Goal: Transaction & Acquisition: Book appointment/travel/reservation

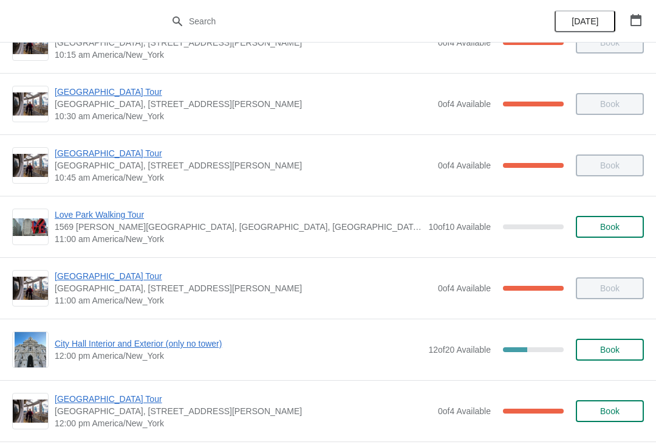
scroll to position [301, 0]
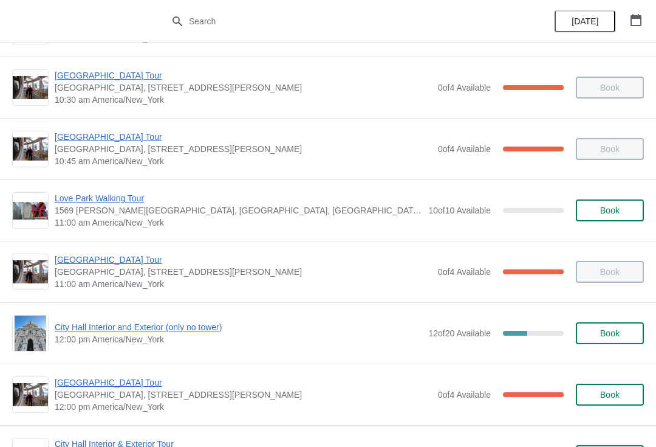
click at [208, 331] on span "City Hall Interior and Exterior (only no tower)" at bounding box center [239, 327] width 368 height 12
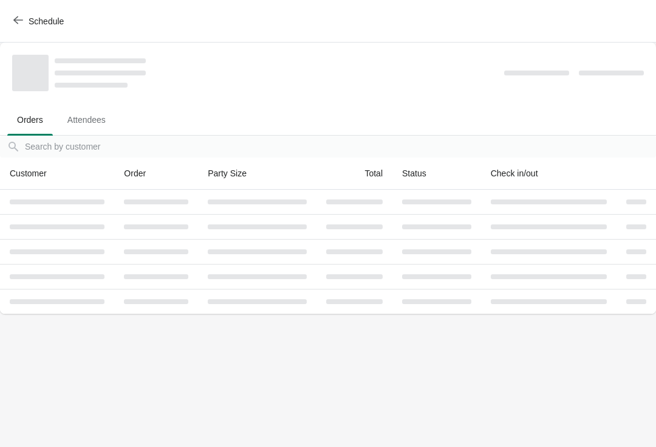
scroll to position [0, 0]
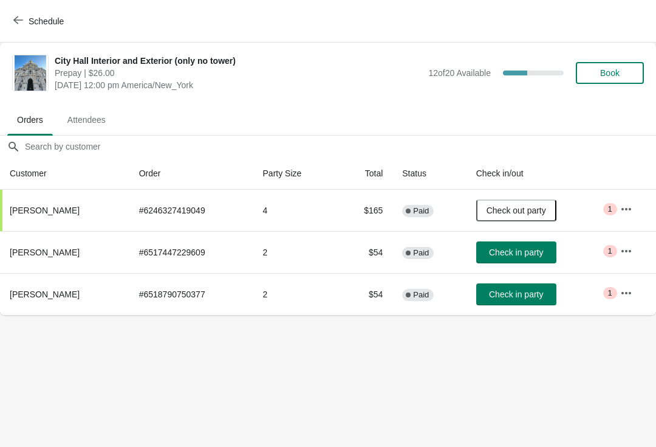
click at [616, 69] on span "Book" at bounding box center [610, 73] width 19 height 10
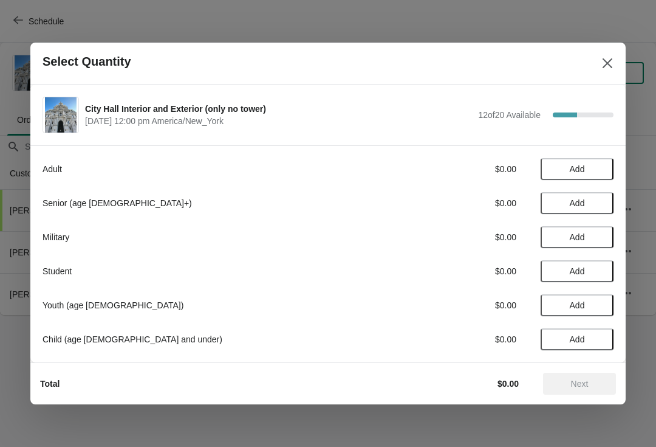
click at [593, 166] on span "Add" at bounding box center [577, 169] width 51 height 10
click at [586, 166] on div "1" at bounding box center [577, 169] width 73 height 13
click at [612, 158] on div "Adult $26.00 1" at bounding box center [328, 169] width 571 height 22
click at [601, 165] on icon at bounding box center [598, 169] width 13 height 13
click at [587, 394] on button "Next" at bounding box center [579, 384] width 73 height 22
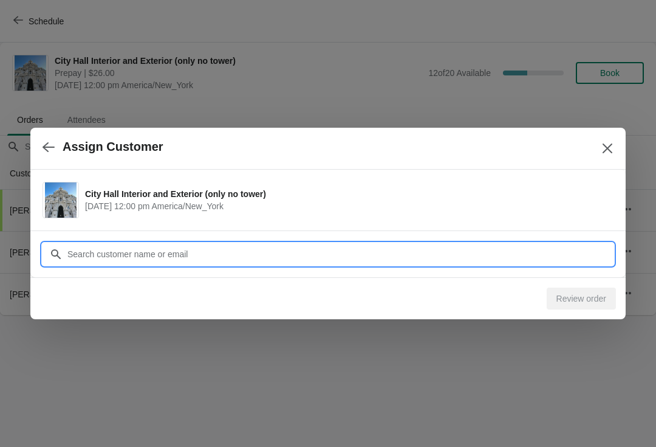
click at [292, 258] on input "Customer" at bounding box center [340, 254] width 547 height 22
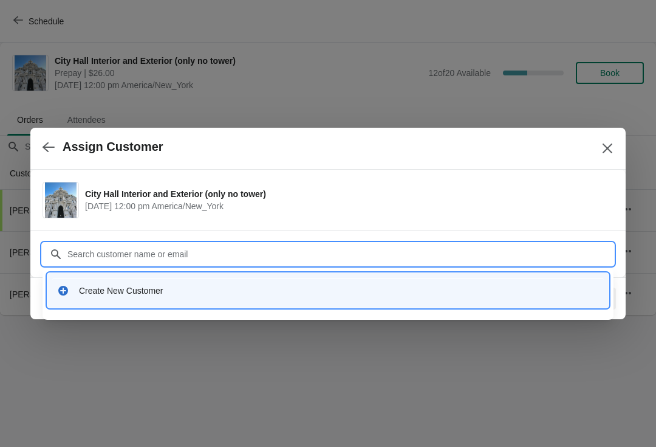
click at [291, 291] on div "Create New Customer" at bounding box center [339, 290] width 520 height 12
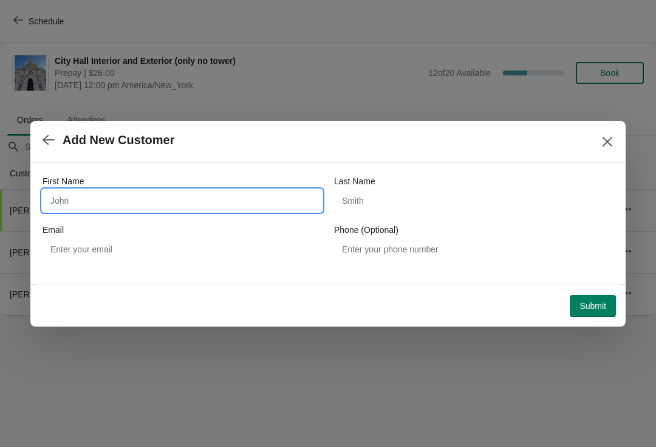
click at [185, 197] on input "First Name" at bounding box center [183, 201] width 280 height 22
type input "Jason"
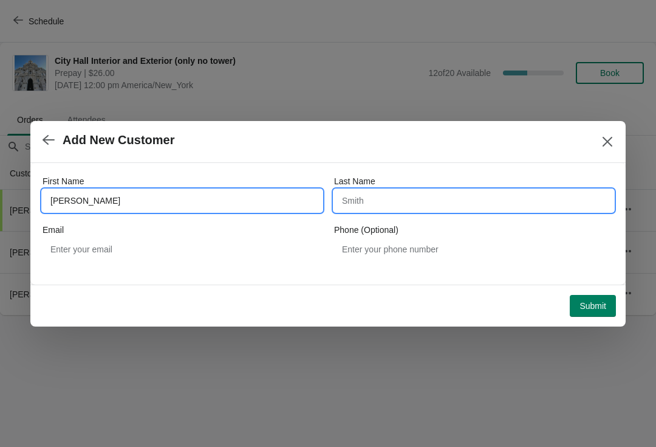
click at [461, 194] on input "Last Name" at bounding box center [474, 201] width 280 height 22
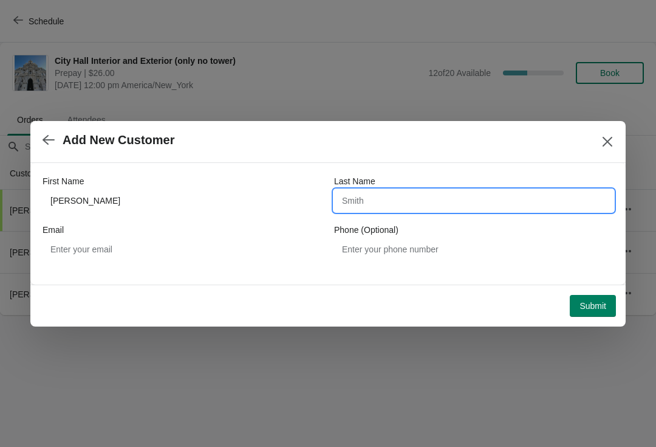
click at [450, 205] on input "Last Name" at bounding box center [474, 201] width 280 height 22
type input "Martin-culet"
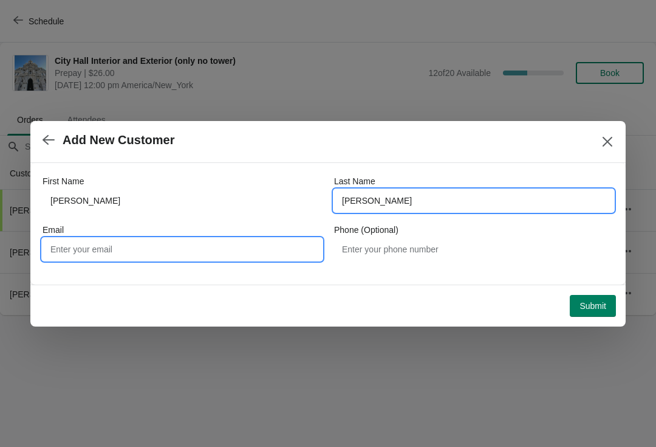
click at [156, 259] on input "Email" at bounding box center [183, 249] width 280 height 22
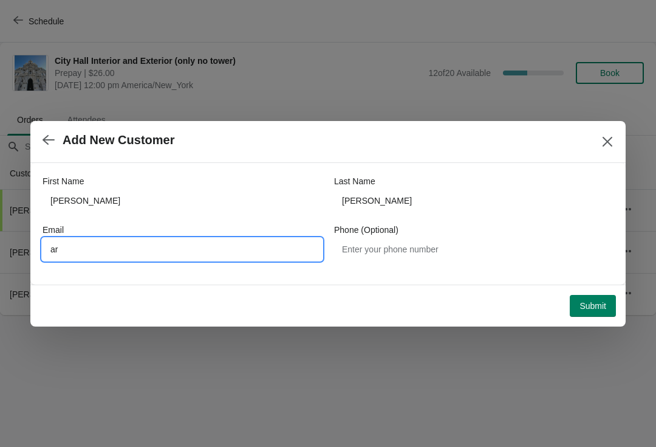
type input "a"
click at [599, 315] on button "Submit" at bounding box center [593, 306] width 46 height 22
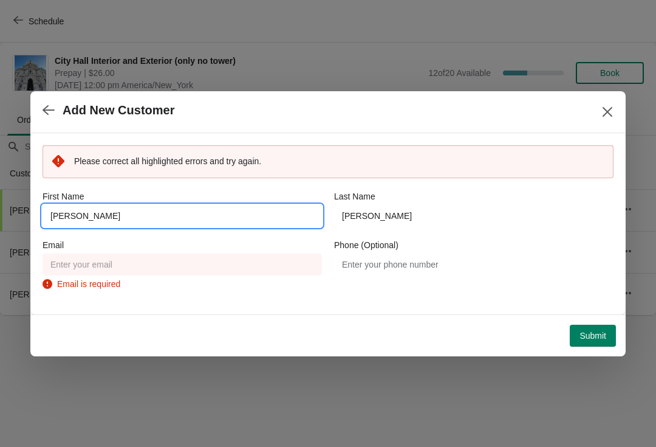
click at [266, 213] on input "Jason" at bounding box center [183, 216] width 280 height 22
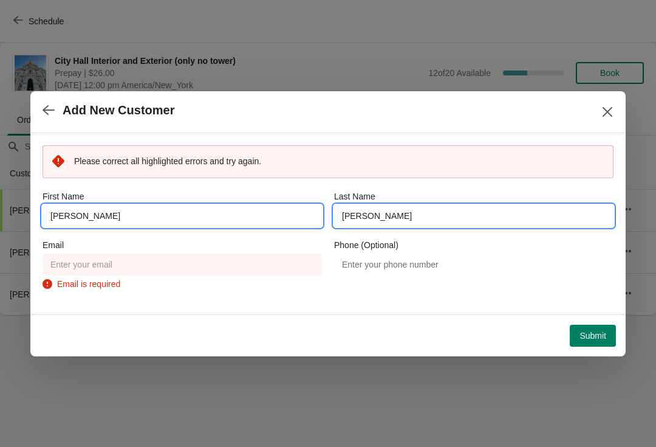
click at [437, 215] on input "Martin-culet" at bounding box center [474, 216] width 280 height 22
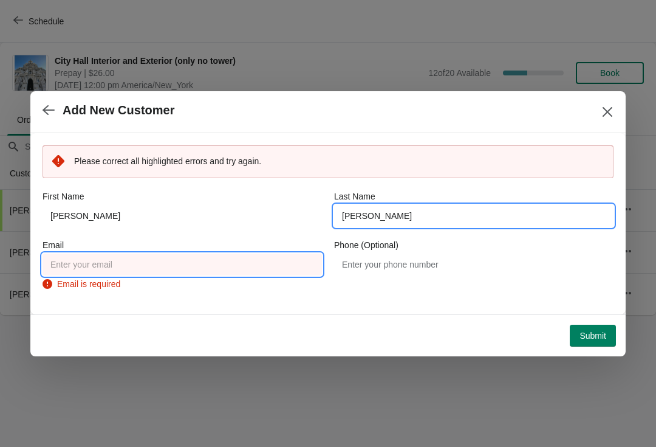
click at [272, 269] on input "Email" at bounding box center [183, 264] width 280 height 22
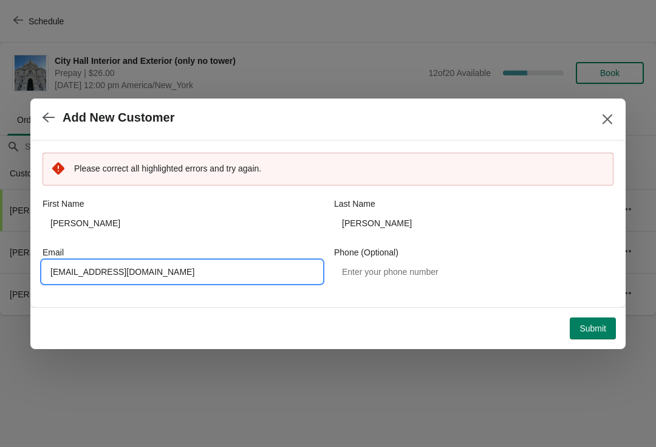
type input "anarchyjk26@gmail.com"
click at [604, 321] on button "Submit" at bounding box center [593, 328] width 46 height 22
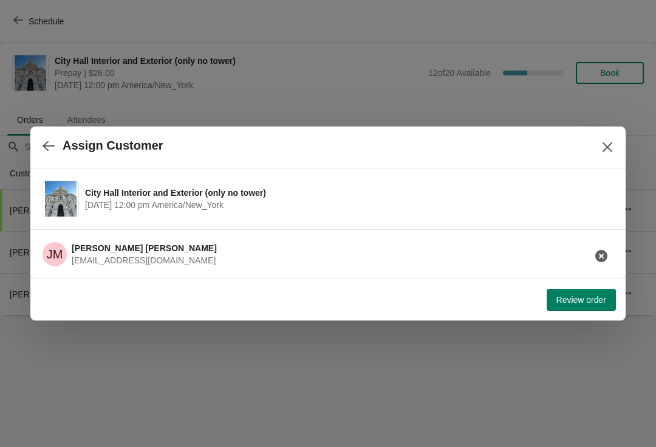
click at [596, 291] on button "Review order" at bounding box center [581, 300] width 69 height 22
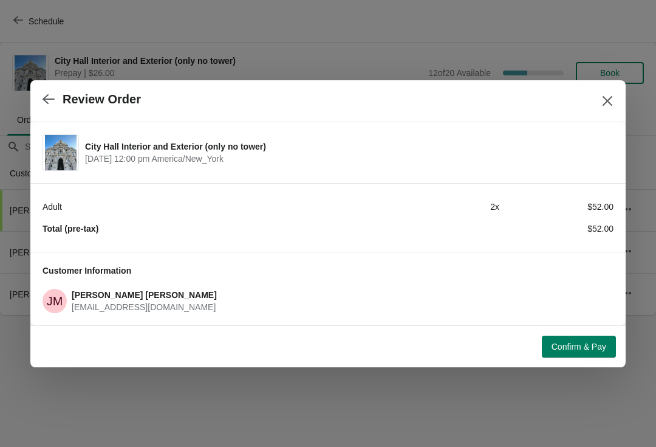
click at [599, 342] on span "Confirm & Pay" at bounding box center [579, 347] width 55 height 10
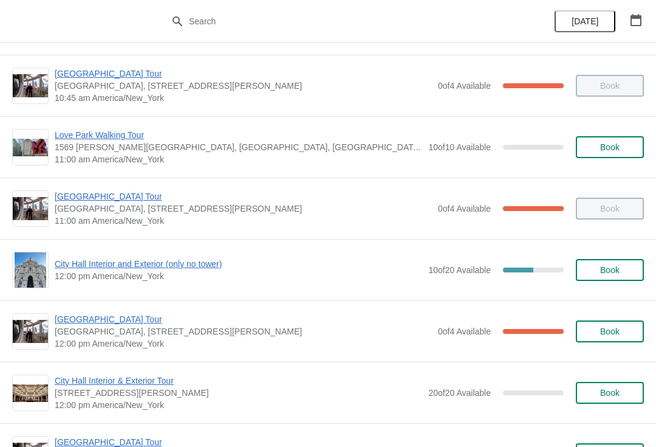
scroll to position [370, 0]
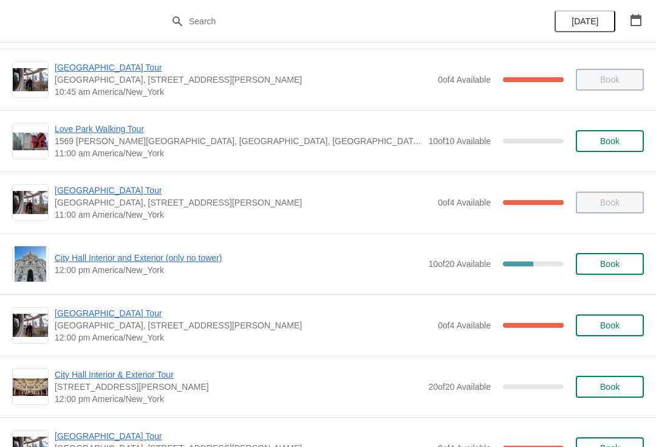
click at [122, 329] on span "[GEOGRAPHIC_DATA], [STREET_ADDRESS][PERSON_NAME]" at bounding box center [243, 325] width 377 height 12
click at [124, 317] on span "[GEOGRAPHIC_DATA] Tour" at bounding box center [243, 313] width 377 height 12
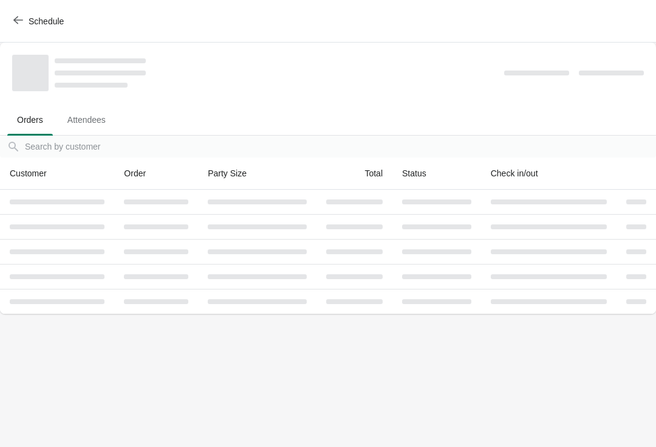
scroll to position [0, 0]
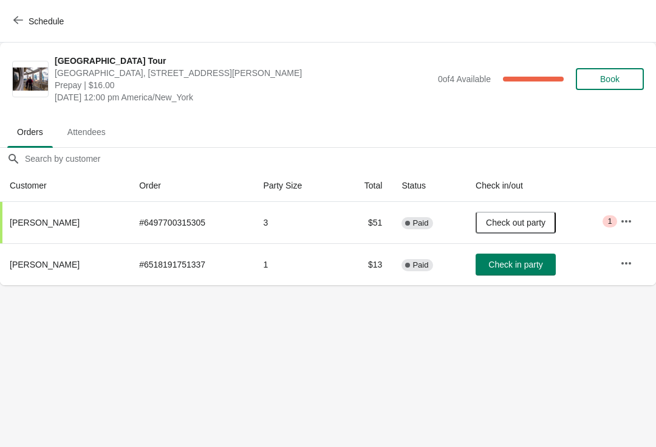
click at [545, 262] on span "Check in party" at bounding box center [516, 265] width 61 height 10
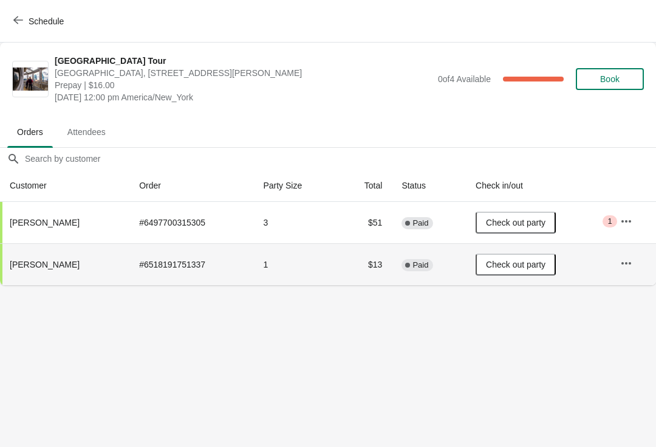
click at [21, 32] on button "Schedule" at bounding box center [39, 21] width 67 height 22
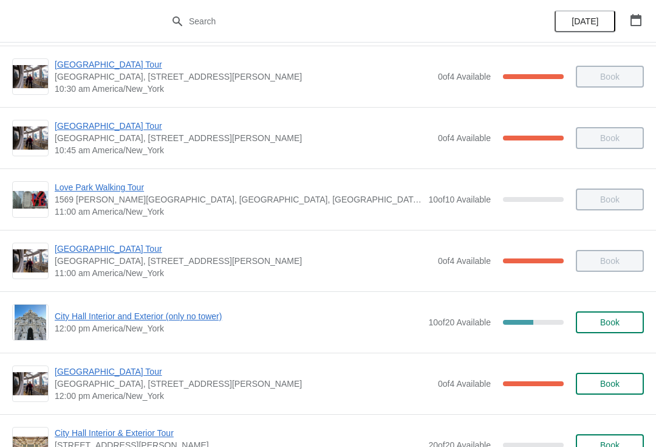
scroll to position [319, 0]
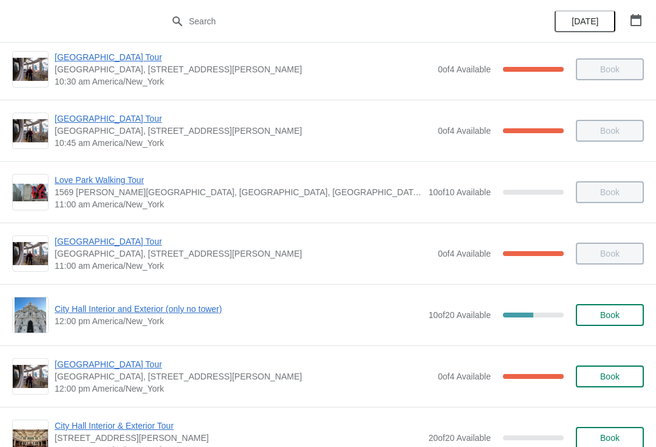
click at [156, 322] on span "12:00 pm America/New_York" at bounding box center [239, 321] width 368 height 12
click at [134, 321] on span "12:00 pm America/New_York" at bounding box center [239, 321] width 368 height 12
click at [100, 314] on span "City Hall Interior and Exterior (only no tower)" at bounding box center [239, 309] width 368 height 12
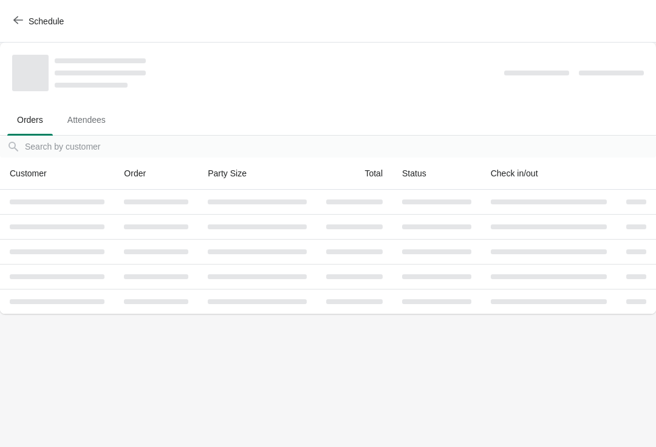
scroll to position [0, 0]
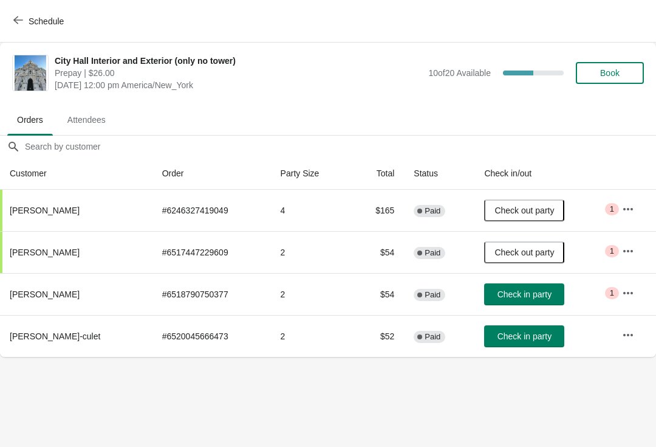
click at [551, 286] on button "Check in party" at bounding box center [524, 294] width 80 height 22
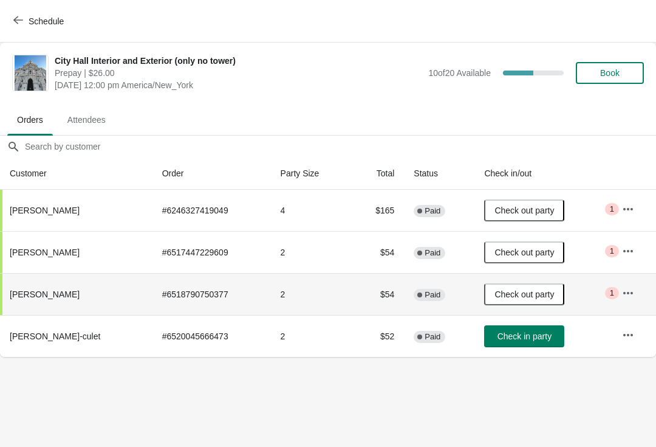
click at [24, 21] on span "Schedule" at bounding box center [40, 21] width 48 height 12
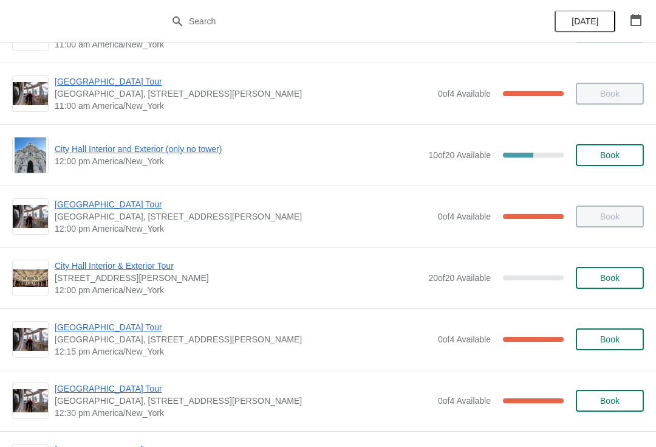
scroll to position [481, 0]
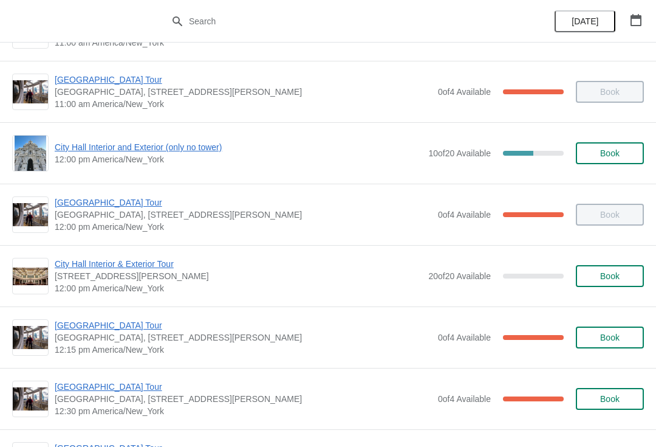
click at [112, 326] on span "[GEOGRAPHIC_DATA] Tour" at bounding box center [243, 325] width 377 height 12
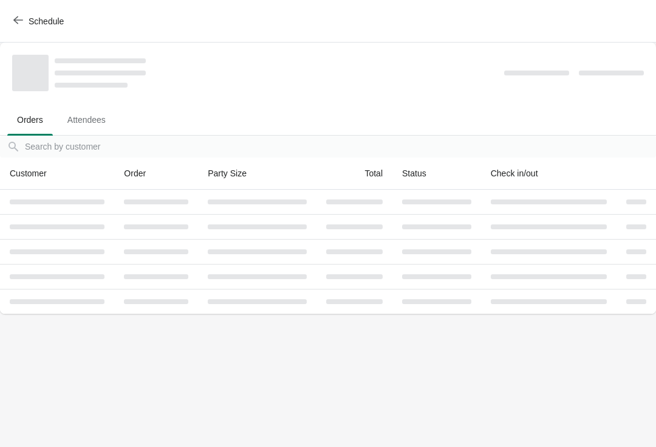
scroll to position [0, 0]
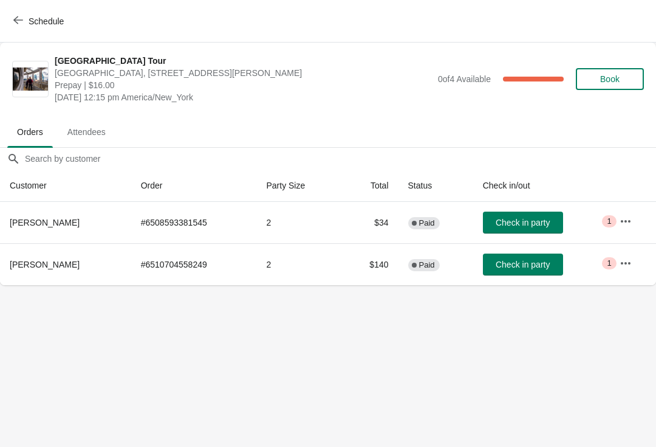
click at [542, 272] on button "Check in party" at bounding box center [523, 264] width 80 height 22
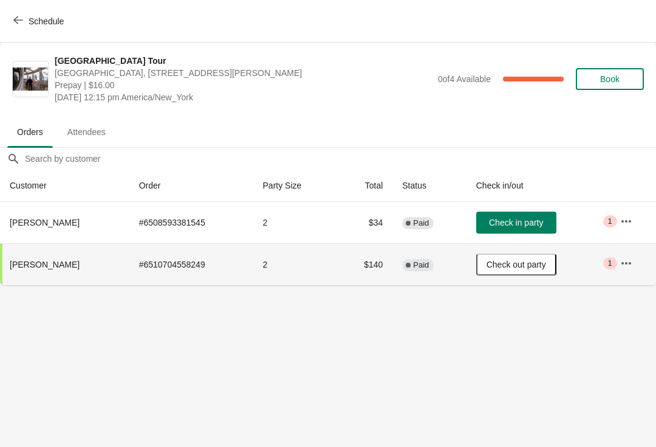
click at [28, 15] on button "Schedule" at bounding box center [39, 21] width 67 height 22
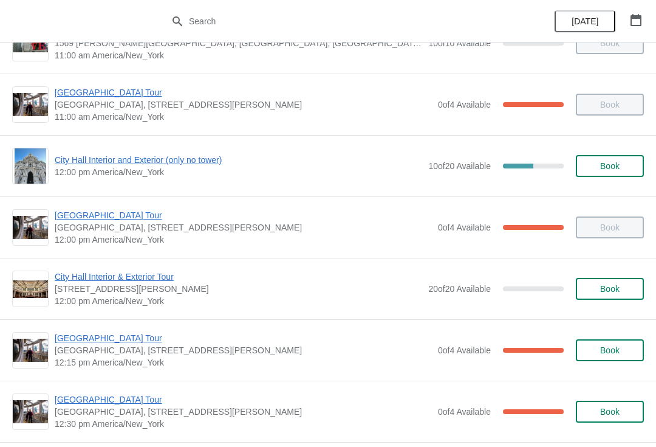
scroll to position [494, 0]
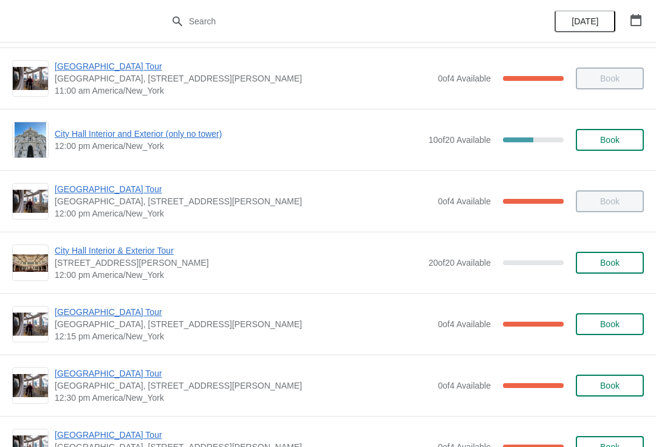
click at [128, 370] on span "[GEOGRAPHIC_DATA] Tour" at bounding box center [243, 373] width 377 height 12
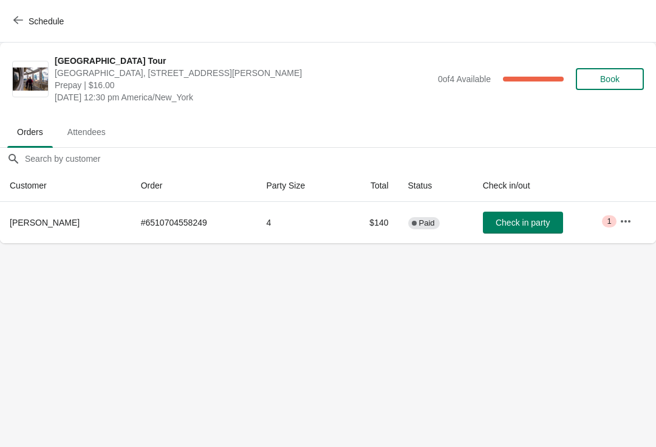
click at [517, 222] on span "Check in party" at bounding box center [523, 223] width 54 height 10
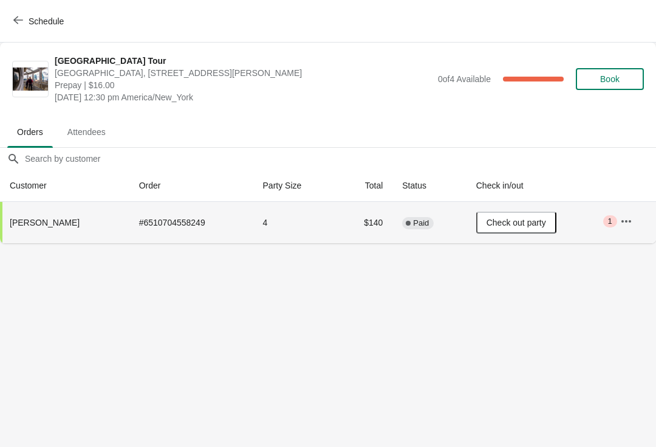
click at [26, 16] on span "Schedule" at bounding box center [40, 21] width 48 height 12
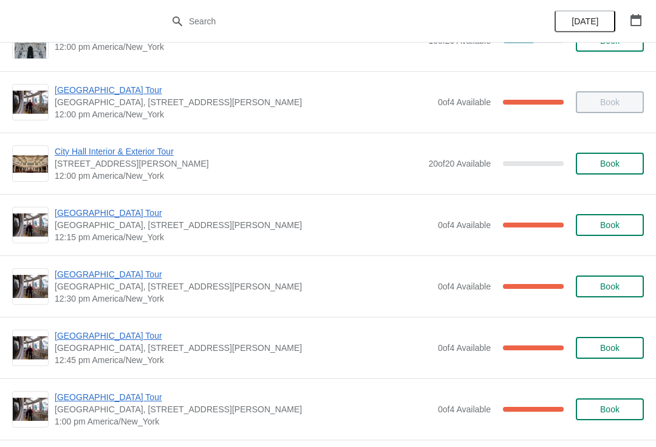
scroll to position [596, 0]
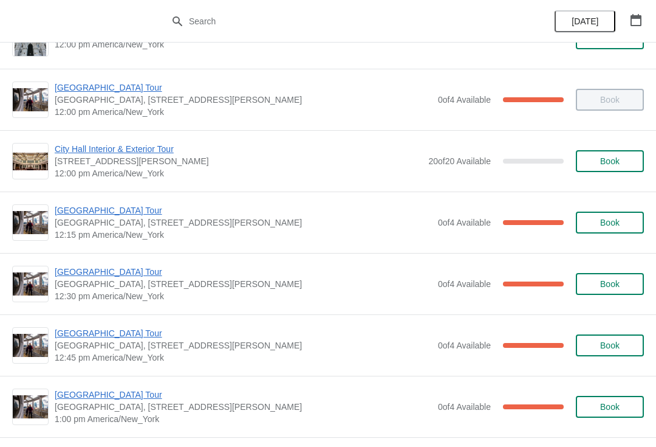
click at [111, 268] on span "[GEOGRAPHIC_DATA] Tour" at bounding box center [243, 272] width 377 height 12
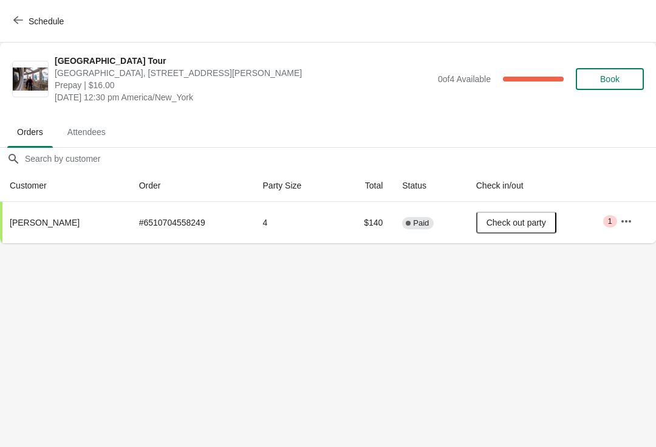
scroll to position [0, 0]
click at [21, 21] on icon "button" at bounding box center [18, 20] width 10 height 10
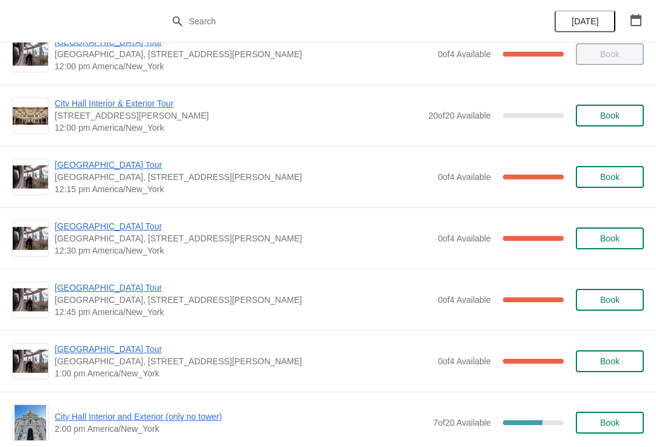
scroll to position [651, 0]
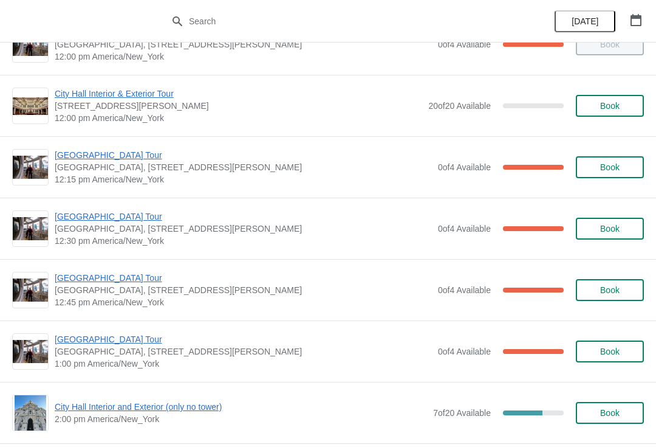
click at [114, 217] on span "[GEOGRAPHIC_DATA] Tour" at bounding box center [243, 216] width 377 height 12
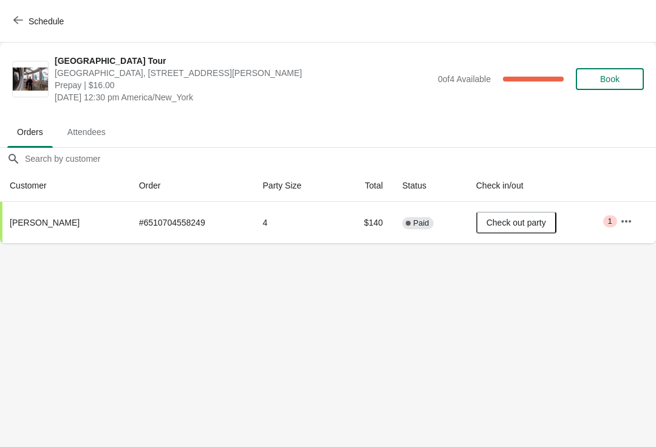
click at [4, 16] on div "Schedule" at bounding box center [328, 21] width 656 height 43
click at [27, 19] on span "Schedule" at bounding box center [40, 21] width 48 height 12
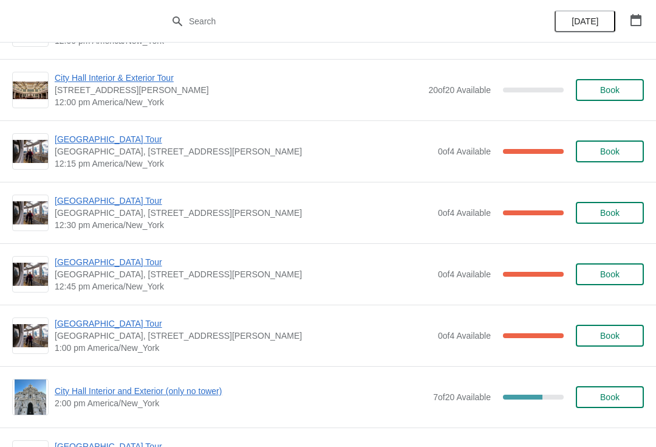
scroll to position [664, 0]
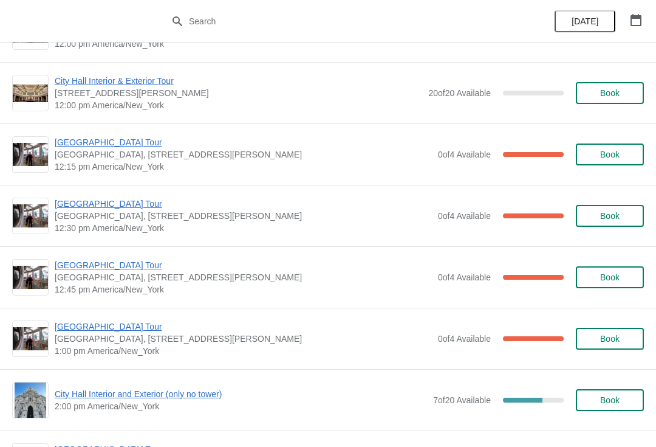
click at [103, 265] on span "[GEOGRAPHIC_DATA] Tour" at bounding box center [243, 265] width 377 height 12
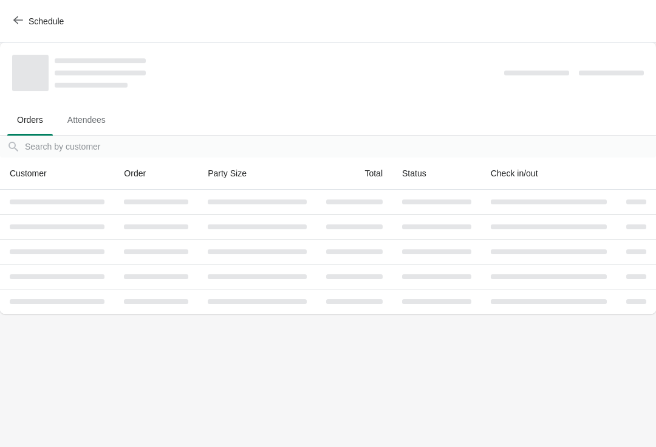
scroll to position [0, 0]
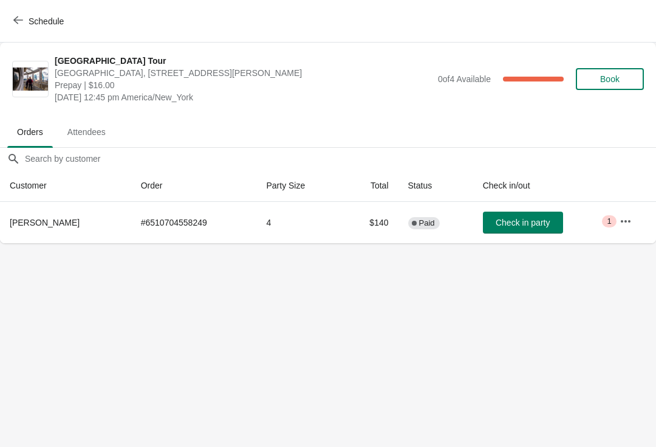
click at [532, 232] on button "Check in party" at bounding box center [523, 223] width 80 height 22
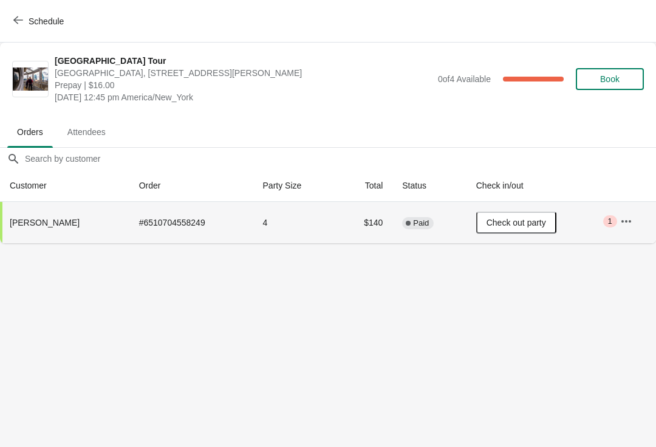
click at [26, 19] on span "Schedule" at bounding box center [40, 21] width 48 height 12
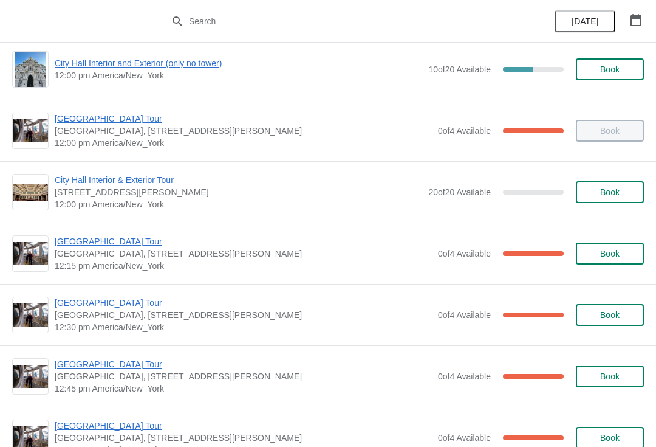
scroll to position [566, 0]
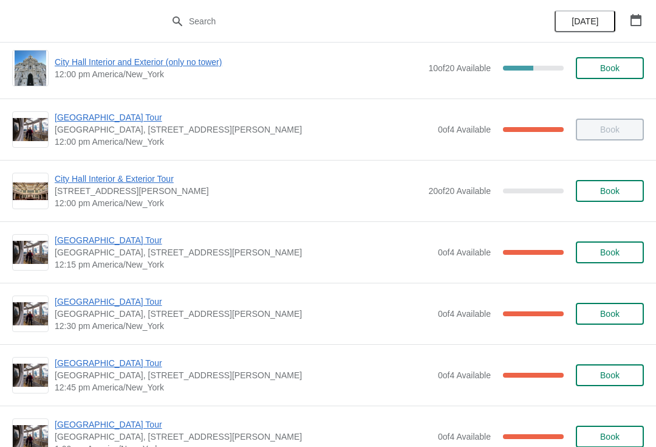
click at [111, 368] on span "[GEOGRAPHIC_DATA] Tour" at bounding box center [243, 363] width 377 height 12
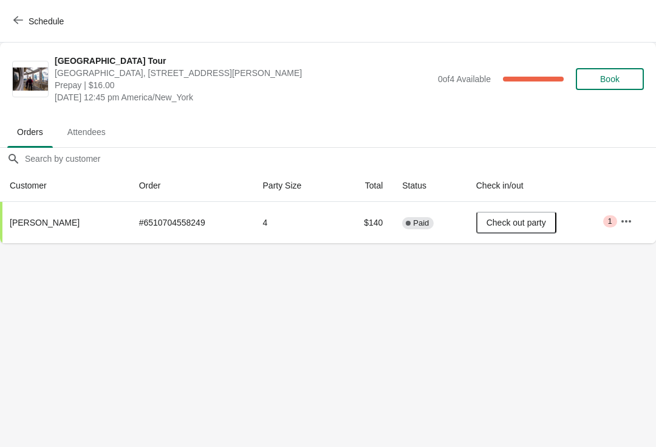
scroll to position [0, 0]
click at [8, 18] on button "Schedule" at bounding box center [39, 21] width 67 height 22
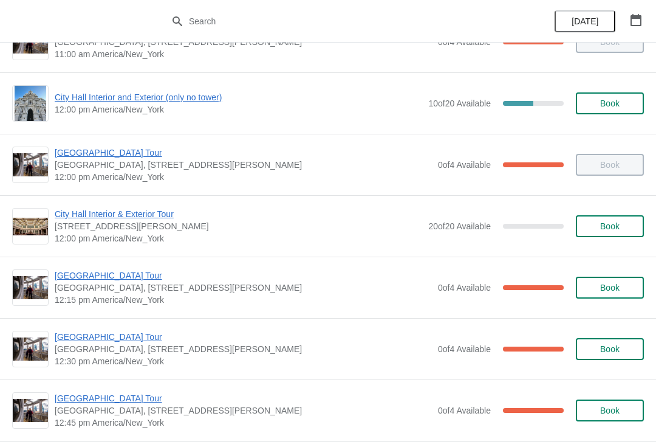
scroll to position [557, 0]
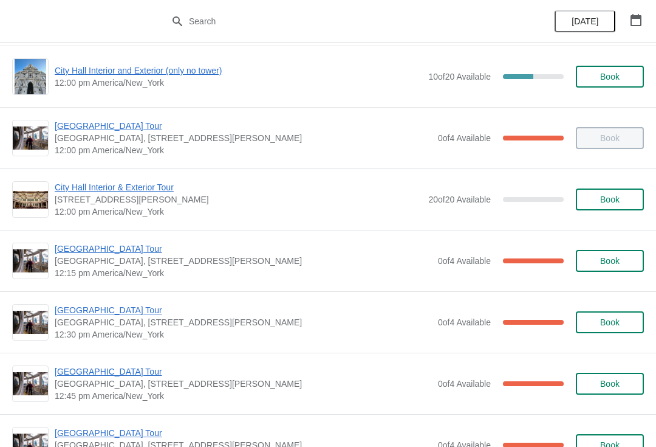
click at [109, 250] on span "[GEOGRAPHIC_DATA] Tour" at bounding box center [243, 249] width 377 height 12
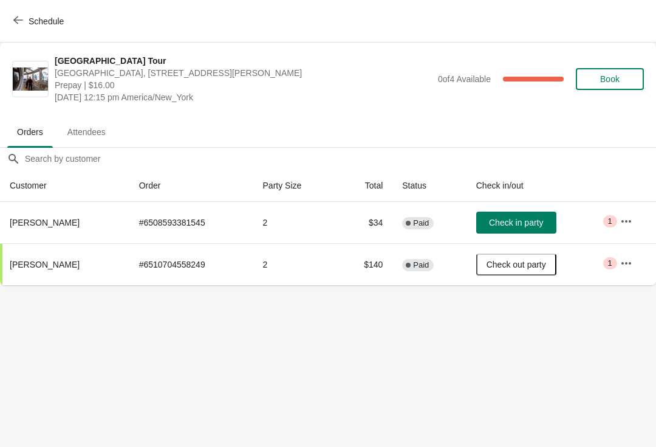
scroll to position [0, 0]
click at [531, 224] on span "Check in party" at bounding box center [516, 223] width 54 height 10
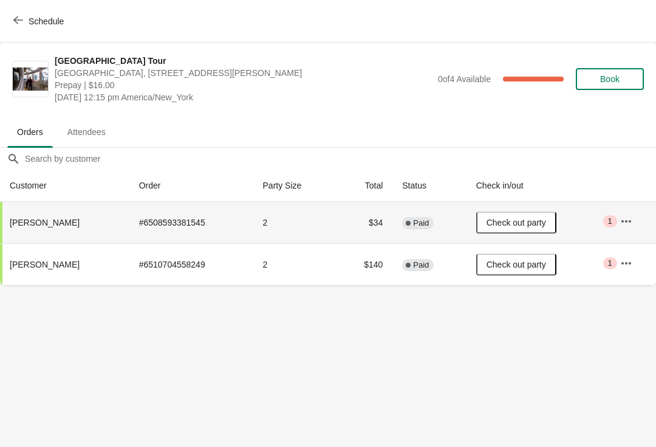
click at [27, 11] on button "Schedule" at bounding box center [39, 21] width 67 height 22
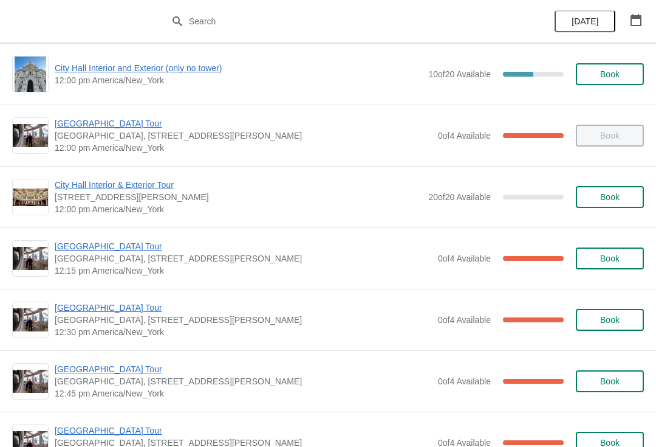
scroll to position [561, 0]
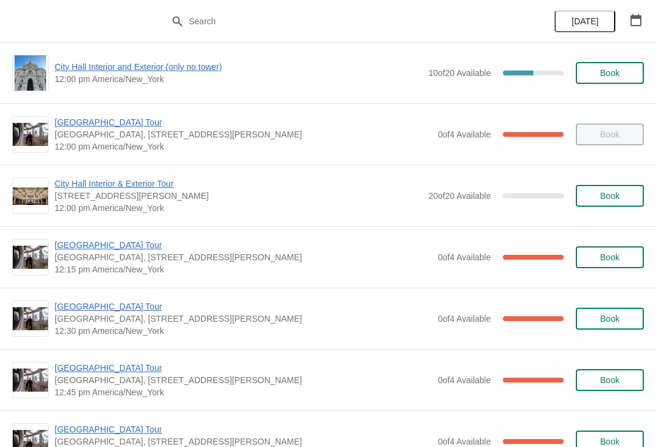
click at [117, 305] on span "[GEOGRAPHIC_DATA] Tour" at bounding box center [243, 306] width 377 height 12
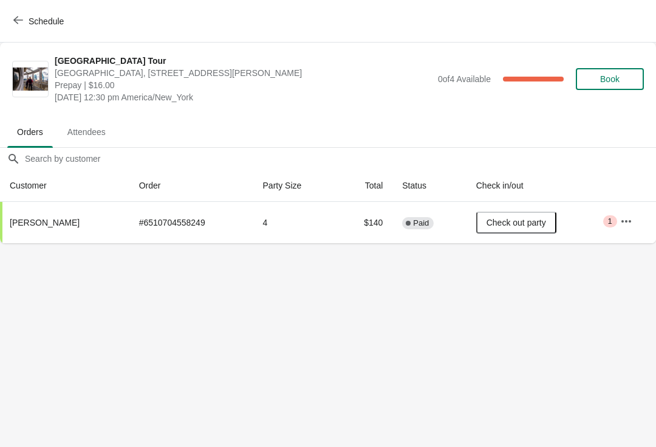
click at [61, 18] on span "Schedule" at bounding box center [46, 21] width 35 height 10
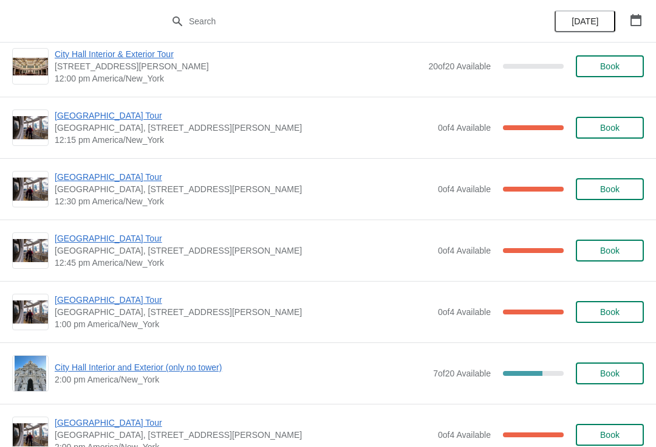
scroll to position [692, 0]
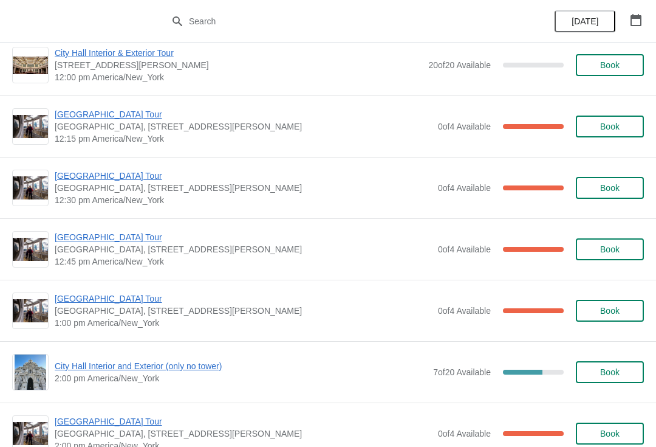
click at [125, 235] on span "[GEOGRAPHIC_DATA] Tour" at bounding box center [243, 237] width 377 height 12
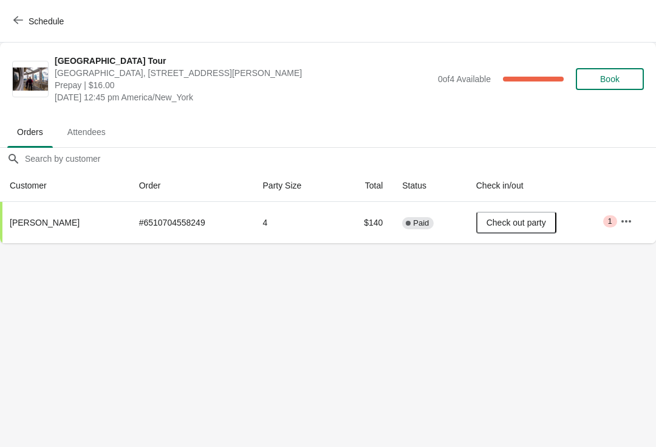
scroll to position [0, 0]
click at [32, 16] on span "Schedule" at bounding box center [46, 21] width 35 height 10
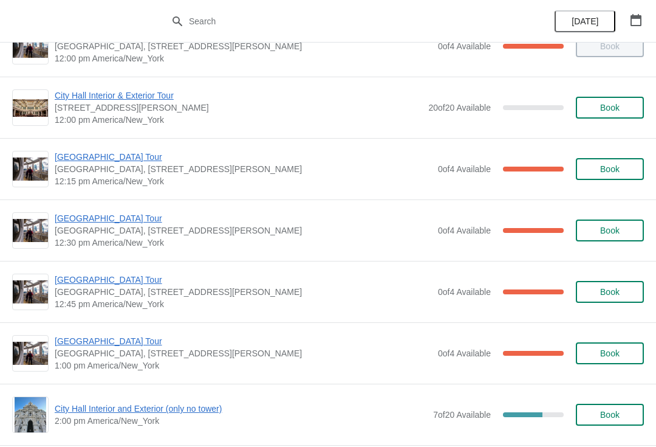
scroll to position [649, 0]
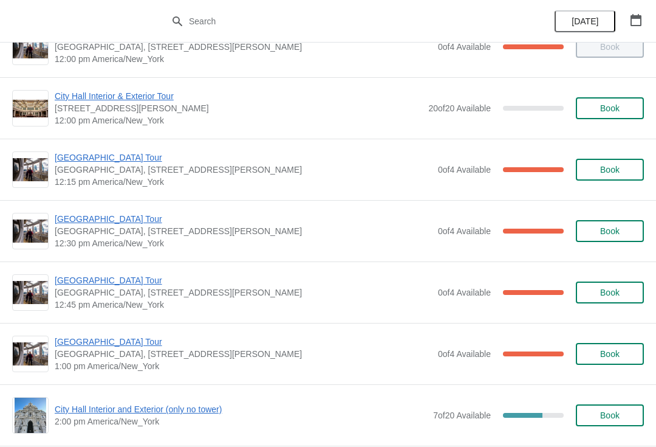
click at [114, 284] on span "[GEOGRAPHIC_DATA] Tour" at bounding box center [243, 280] width 377 height 12
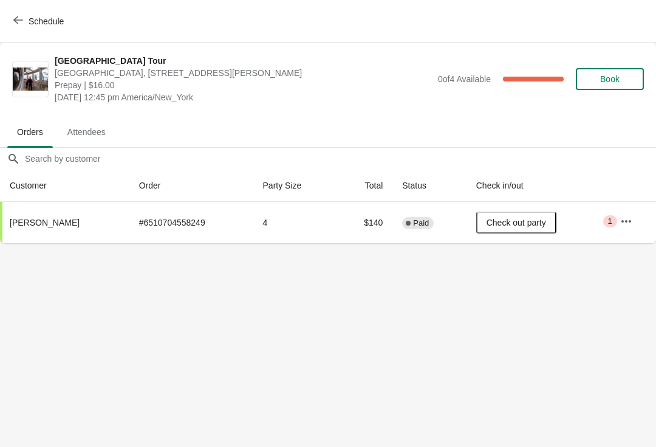
click at [21, 15] on button "Schedule" at bounding box center [39, 21] width 67 height 22
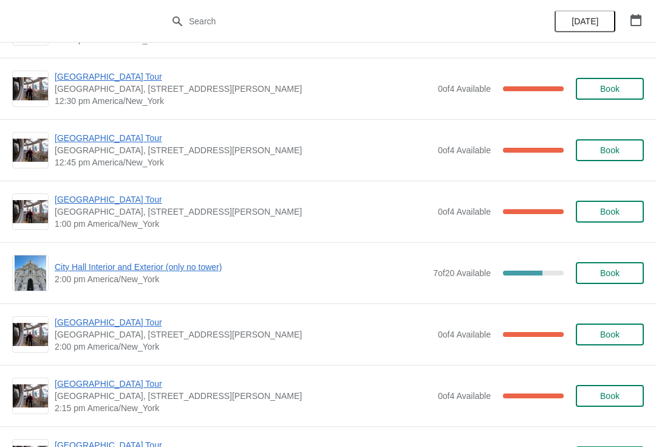
scroll to position [790, 0]
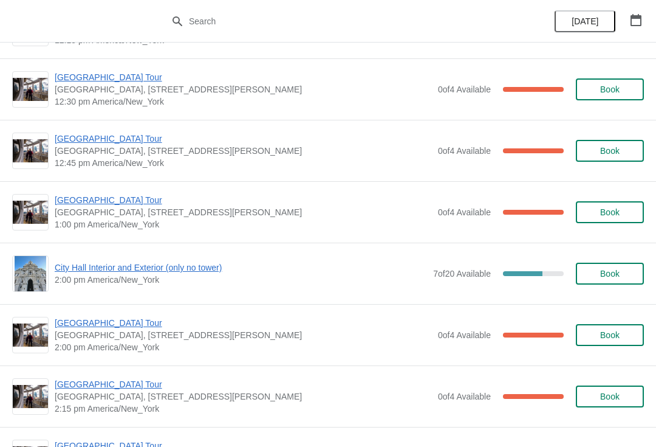
click at [118, 196] on span "[GEOGRAPHIC_DATA] Tour" at bounding box center [243, 200] width 377 height 12
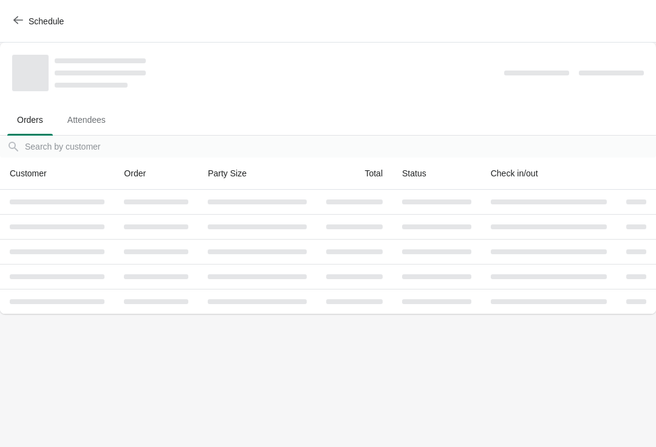
scroll to position [0, 0]
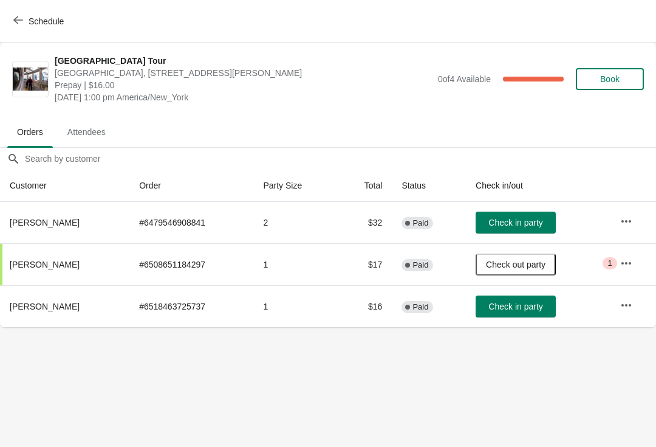
click at [27, 22] on span "Schedule" at bounding box center [40, 21] width 48 height 12
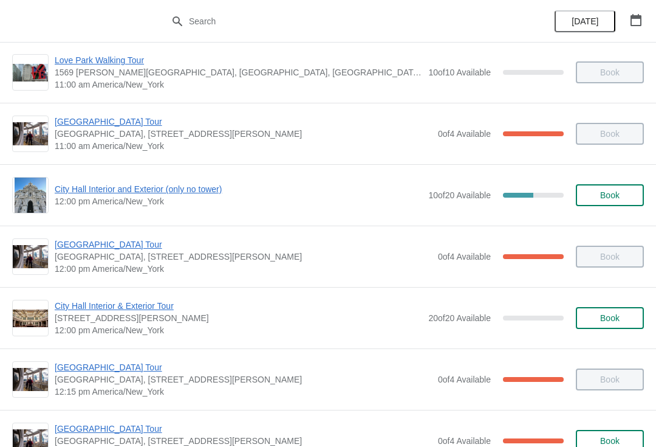
scroll to position [439, 0]
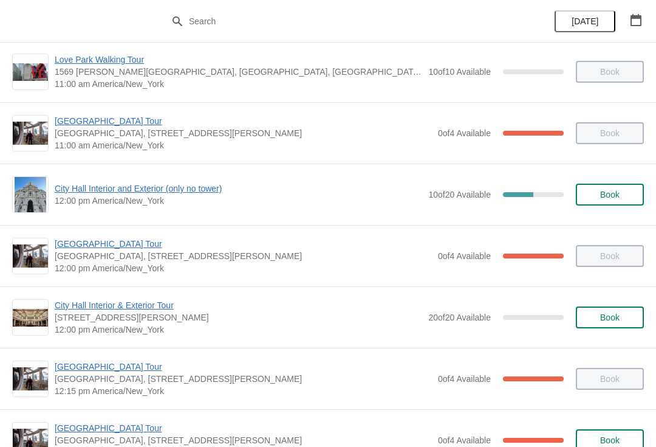
click at [130, 194] on span "City Hall Interior and Exterior (only no tower)" at bounding box center [239, 188] width 368 height 12
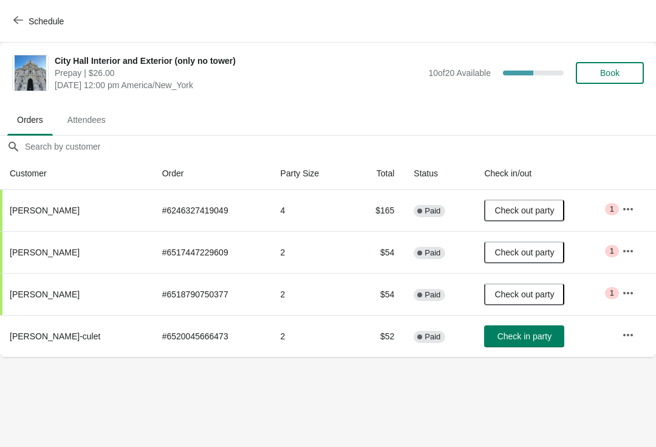
click at [29, 23] on span "Schedule" at bounding box center [46, 21] width 35 height 10
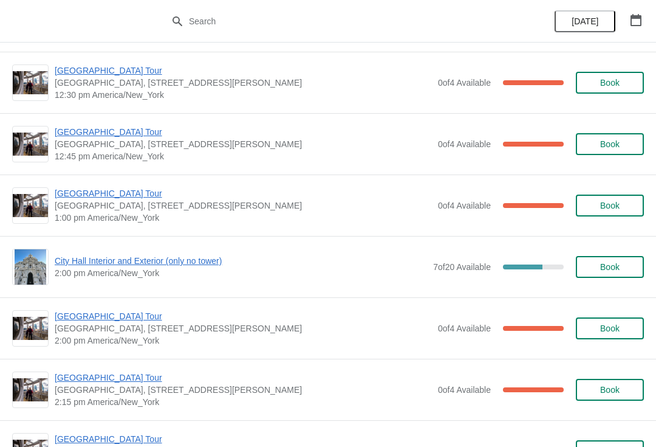
scroll to position [798, 0]
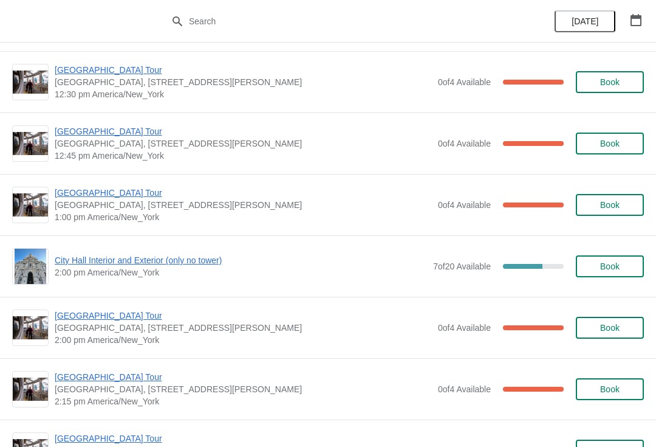
click at [172, 263] on span "City Hall Interior and Exterior (only no tower)" at bounding box center [241, 260] width 373 height 12
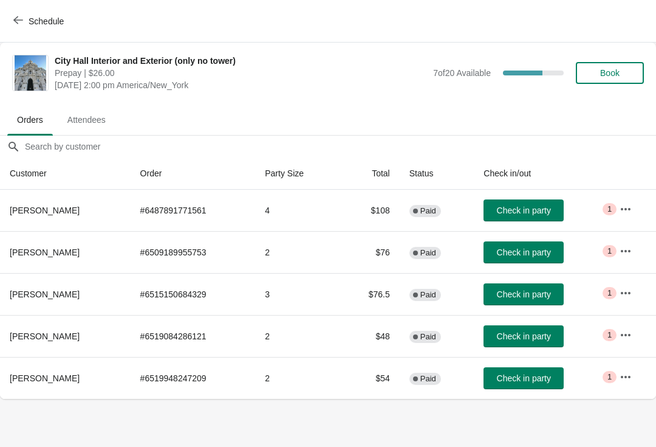
click at [621, 66] on button "Book" at bounding box center [610, 73] width 68 height 22
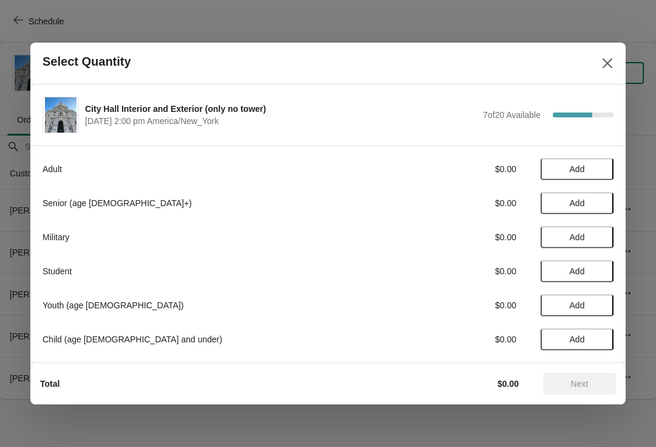
click at [587, 167] on span "Add" at bounding box center [577, 169] width 51 height 10
click at [613, 162] on div "Adult $26.00 1" at bounding box center [328, 169] width 571 height 22
click at [604, 164] on icon at bounding box center [598, 169] width 13 height 13
click at [587, 385] on span "Next" at bounding box center [580, 384] width 18 height 10
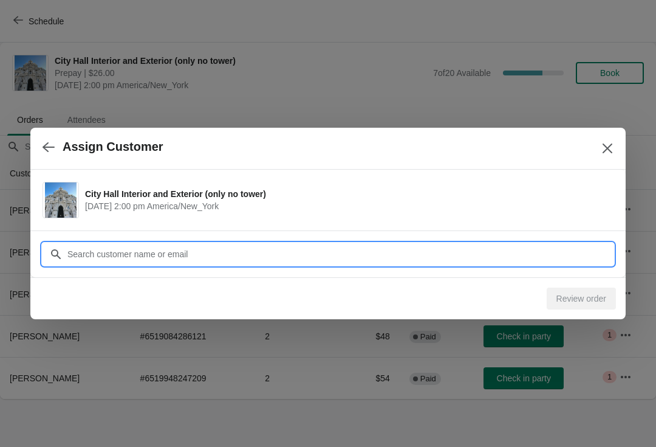
click at [207, 251] on input "Customer" at bounding box center [340, 254] width 547 height 22
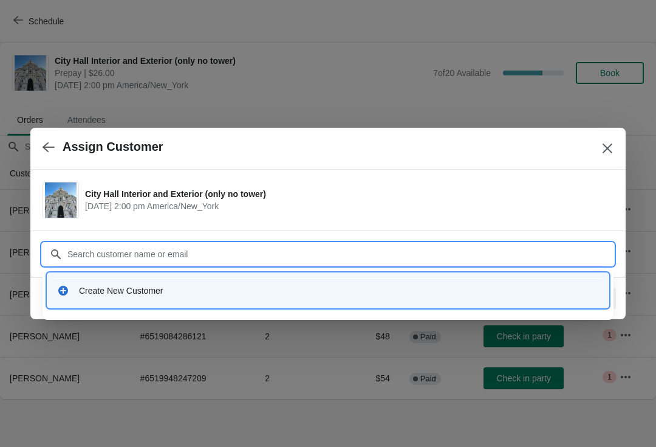
click at [203, 279] on div "Create New Customer" at bounding box center [328, 290] width 552 height 25
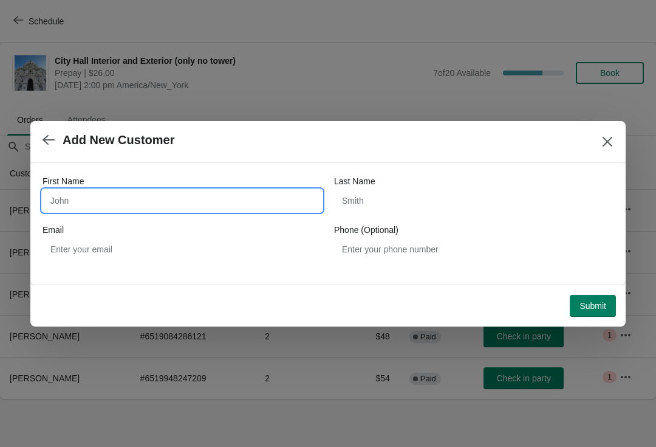
click at [157, 194] on input "First Name" at bounding box center [183, 201] width 280 height 22
type input "[PERSON_NAME]"
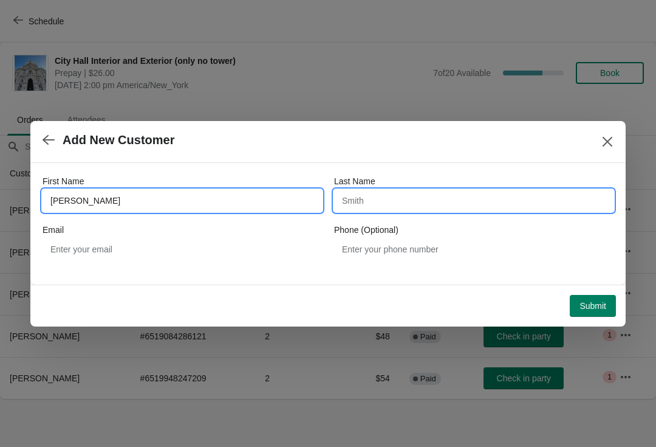
click at [404, 195] on input "Last Name" at bounding box center [474, 201] width 280 height 22
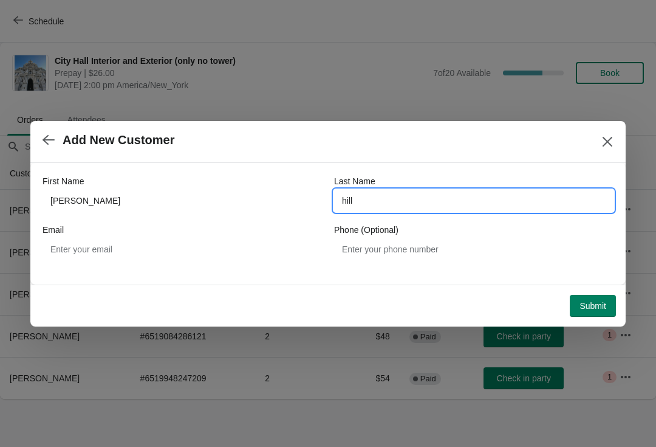
type input "hill"
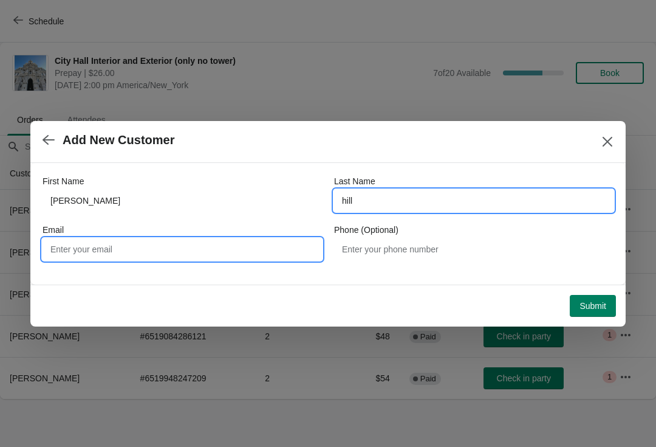
click at [147, 252] on input "Email" at bounding box center [183, 249] width 280 height 22
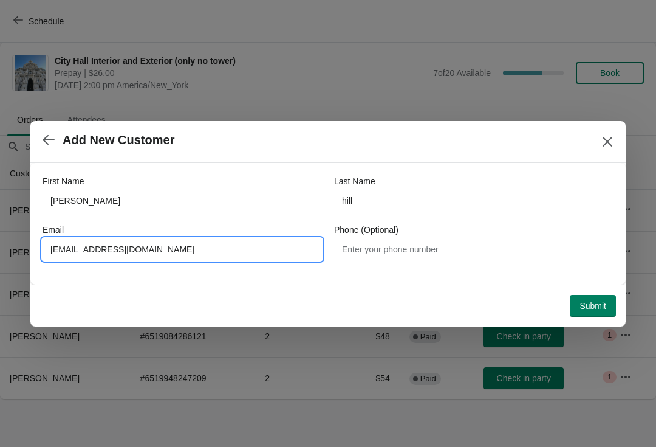
type input "[EMAIL_ADDRESS][DOMAIN_NAME]"
click at [604, 315] on button "Submit" at bounding box center [593, 306] width 46 height 22
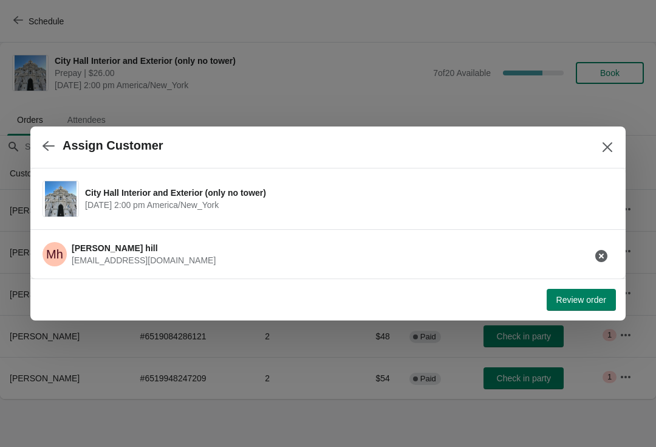
click at [576, 292] on button "Review order" at bounding box center [581, 300] width 69 height 22
